Goal: Download file/media

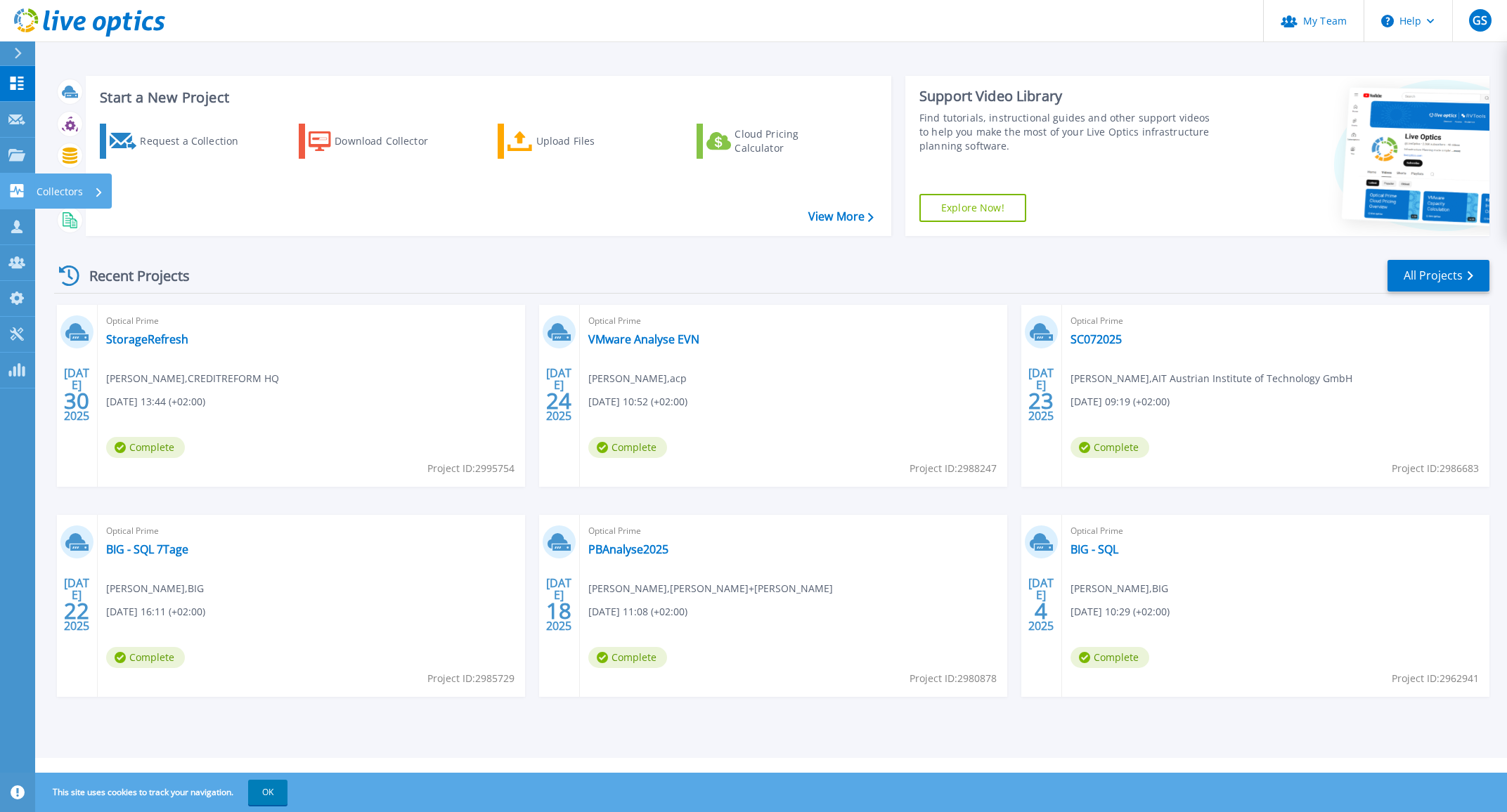
click at [56, 182] on p "Collectors" at bounding box center [59, 192] width 46 height 37
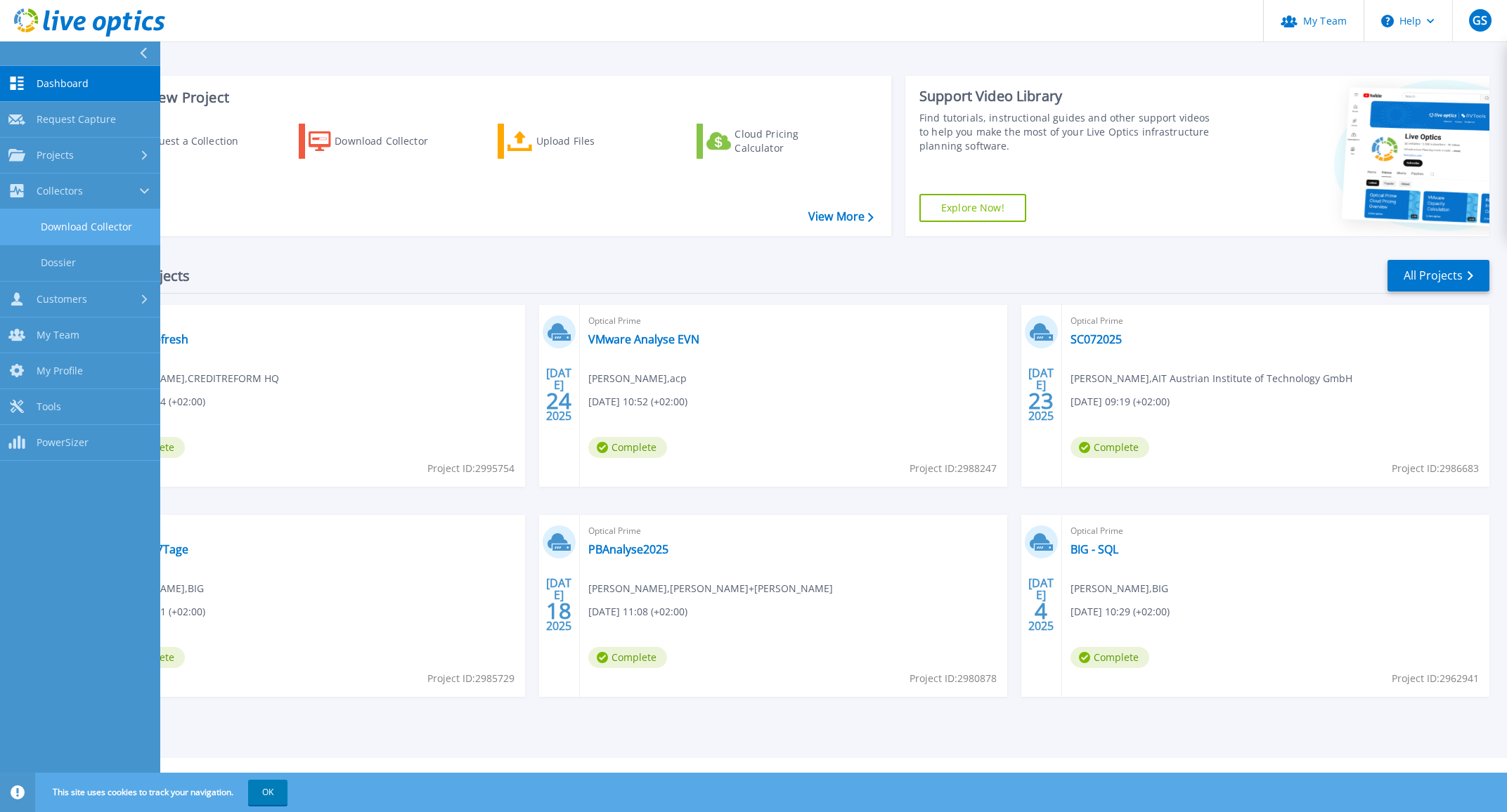
click at [60, 224] on link "Download Collector" at bounding box center [80, 227] width 160 height 36
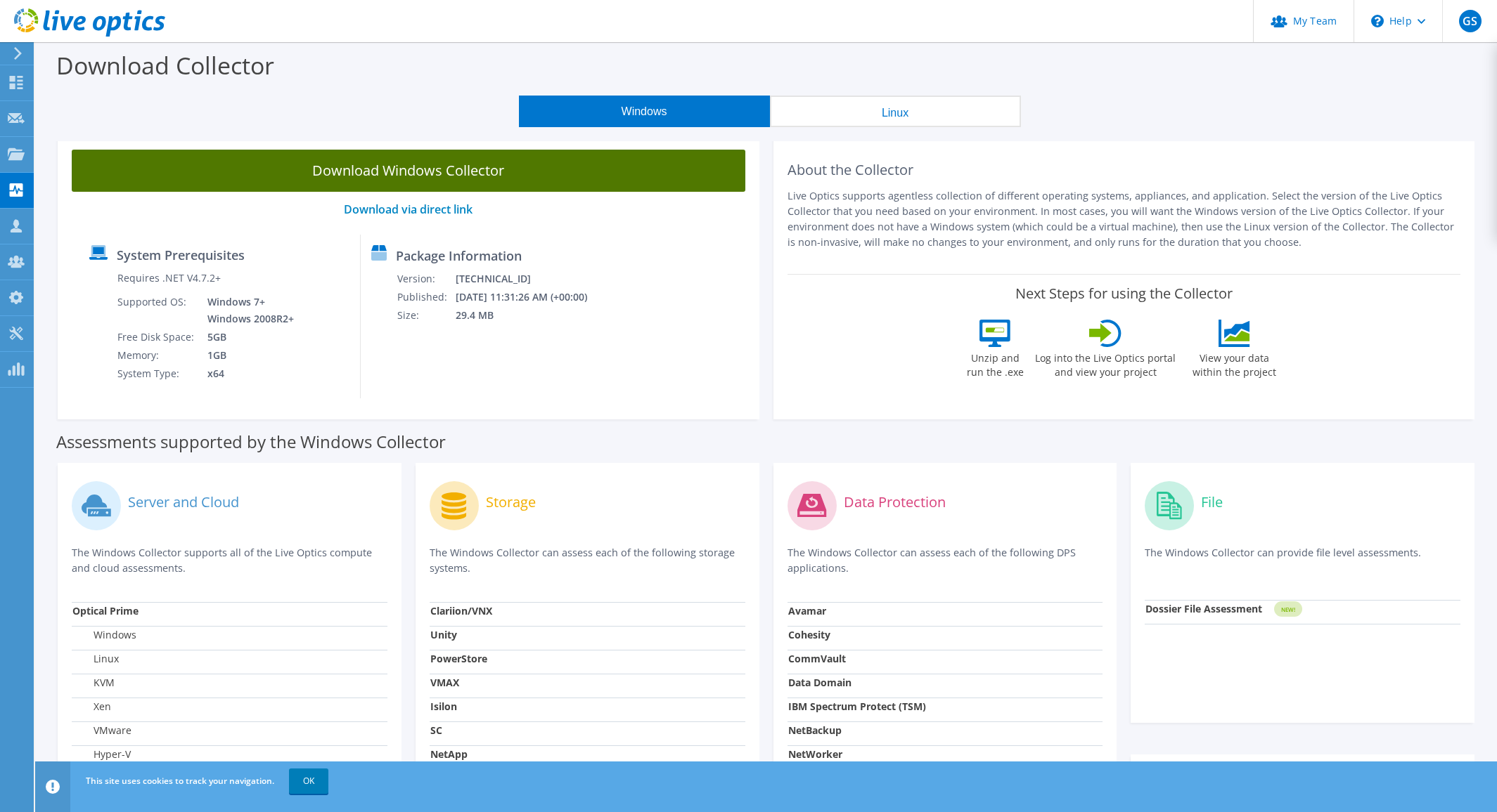
click at [447, 171] on link "Download Windows Collector" at bounding box center [408, 171] width 673 height 42
